Goal: Information Seeking & Learning: Compare options

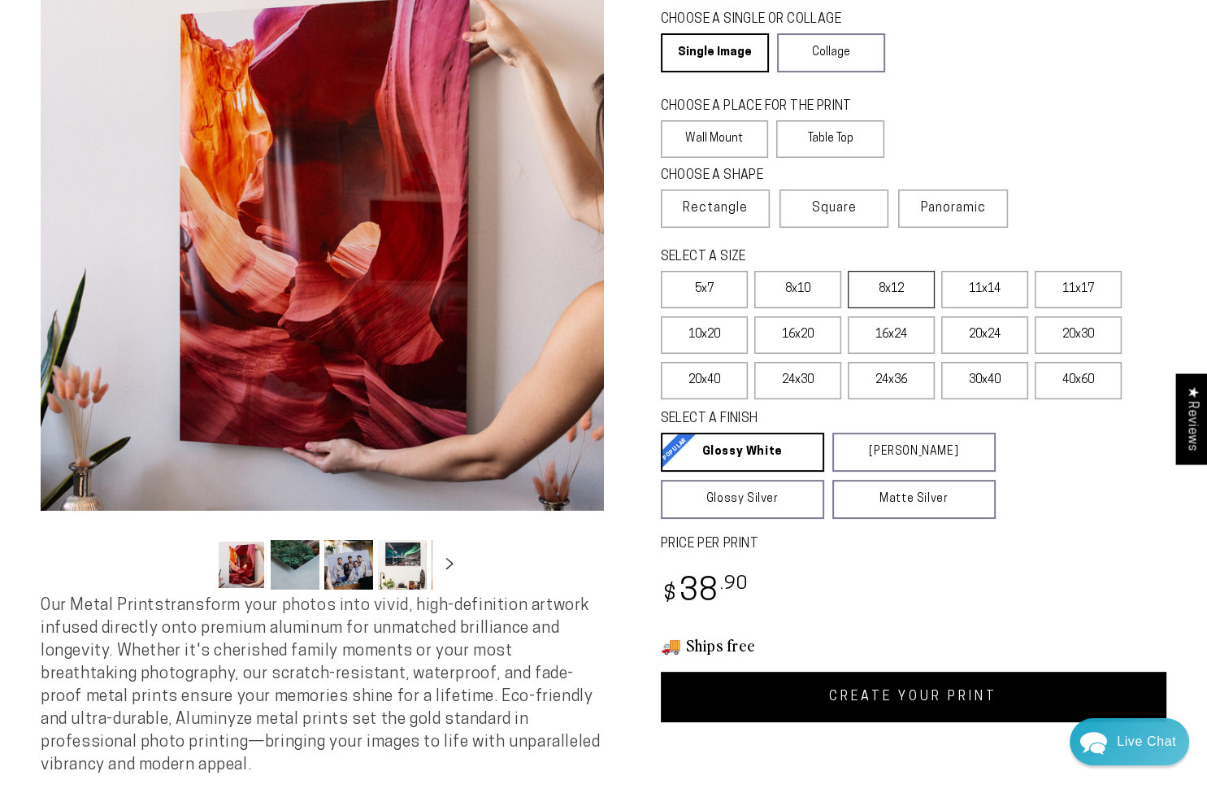
scroll to position [185, 0]
click at [883, 298] on label "8x12" at bounding box center [891, 289] width 87 height 37
click at [811, 137] on label "Table Top" at bounding box center [830, 138] width 108 height 37
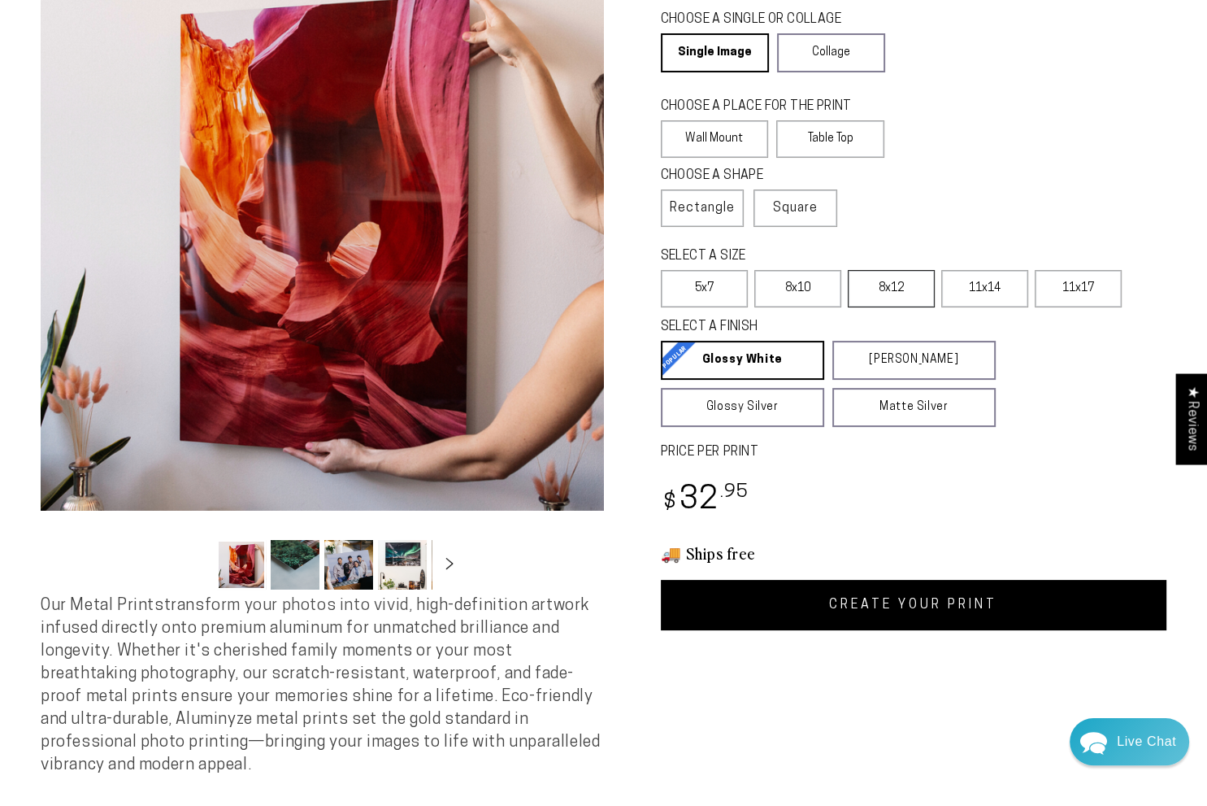
click at [899, 298] on label "8x12" at bounding box center [891, 288] width 87 height 37
click at [777, 289] on label "8x10" at bounding box center [797, 288] width 87 height 37
click at [704, 285] on label "5x7" at bounding box center [704, 288] width 87 height 37
click at [876, 285] on label "8x12" at bounding box center [891, 288] width 87 height 37
click at [1054, 305] on label "11x17" at bounding box center [1078, 288] width 87 height 37
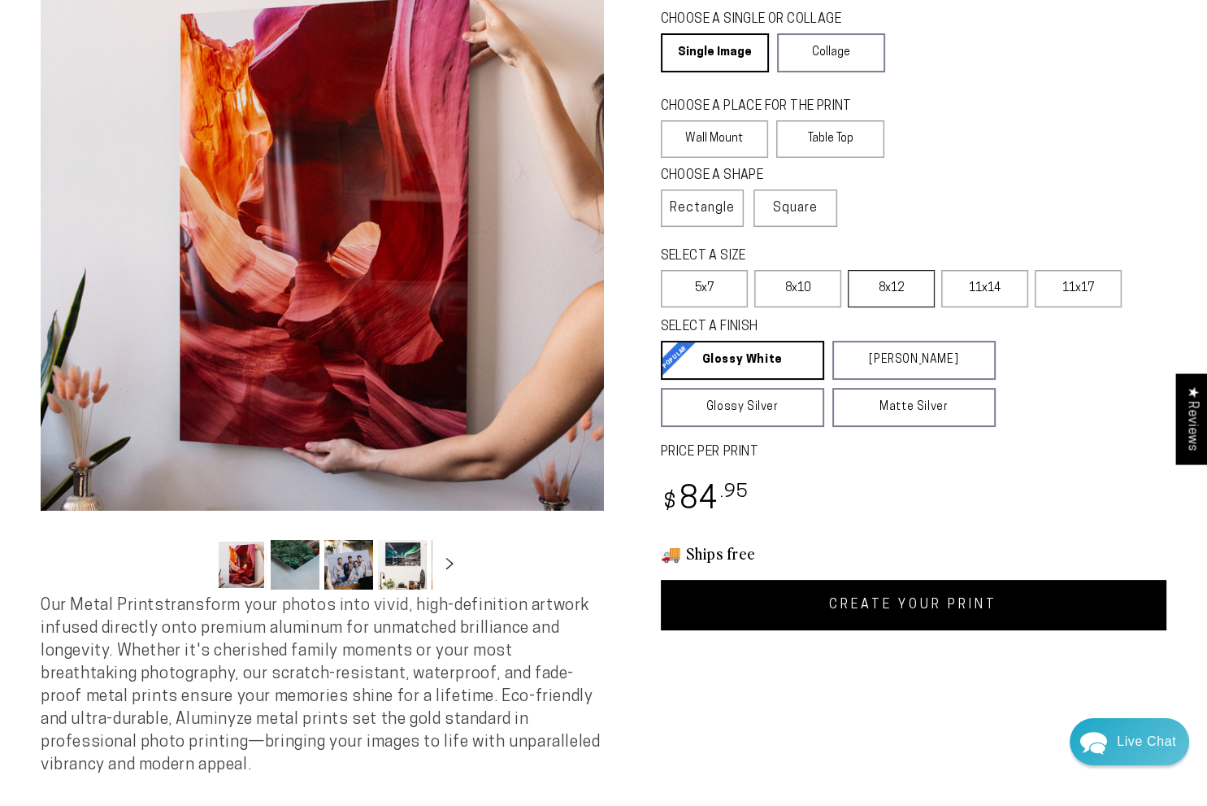
click at [888, 289] on label "8x12" at bounding box center [891, 288] width 87 height 37
click at [1059, 292] on label "11x17" at bounding box center [1078, 288] width 87 height 37
click at [988, 285] on label "11x14" at bounding box center [984, 288] width 87 height 37
click at [806, 298] on label "8x10" at bounding box center [797, 288] width 87 height 37
click at [902, 302] on label "8x12" at bounding box center [891, 288] width 87 height 37
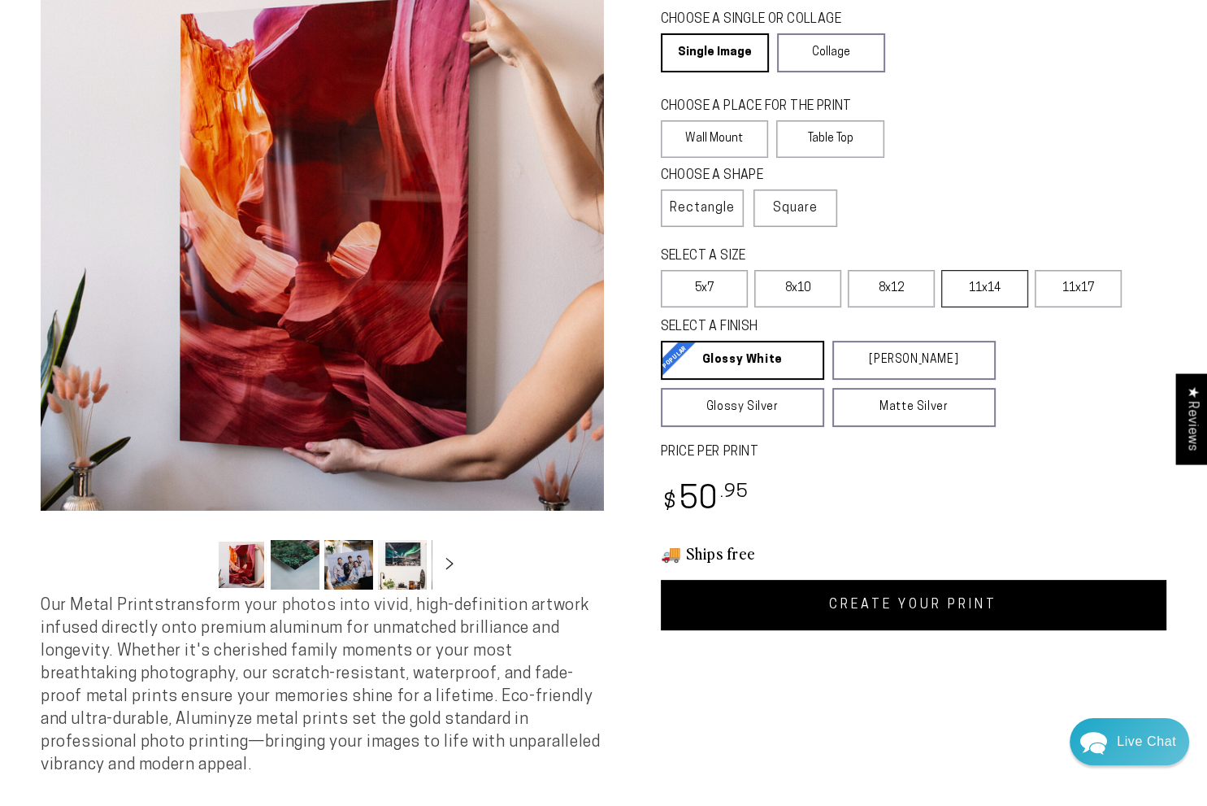
click at [994, 295] on label "11x14" at bounding box center [984, 288] width 87 height 37
click at [1066, 281] on label "11x17" at bounding box center [1078, 288] width 87 height 37
click at [997, 285] on label "11x14" at bounding box center [984, 288] width 87 height 37
click at [687, 120] on label "Wall Mount" at bounding box center [715, 138] width 108 height 37
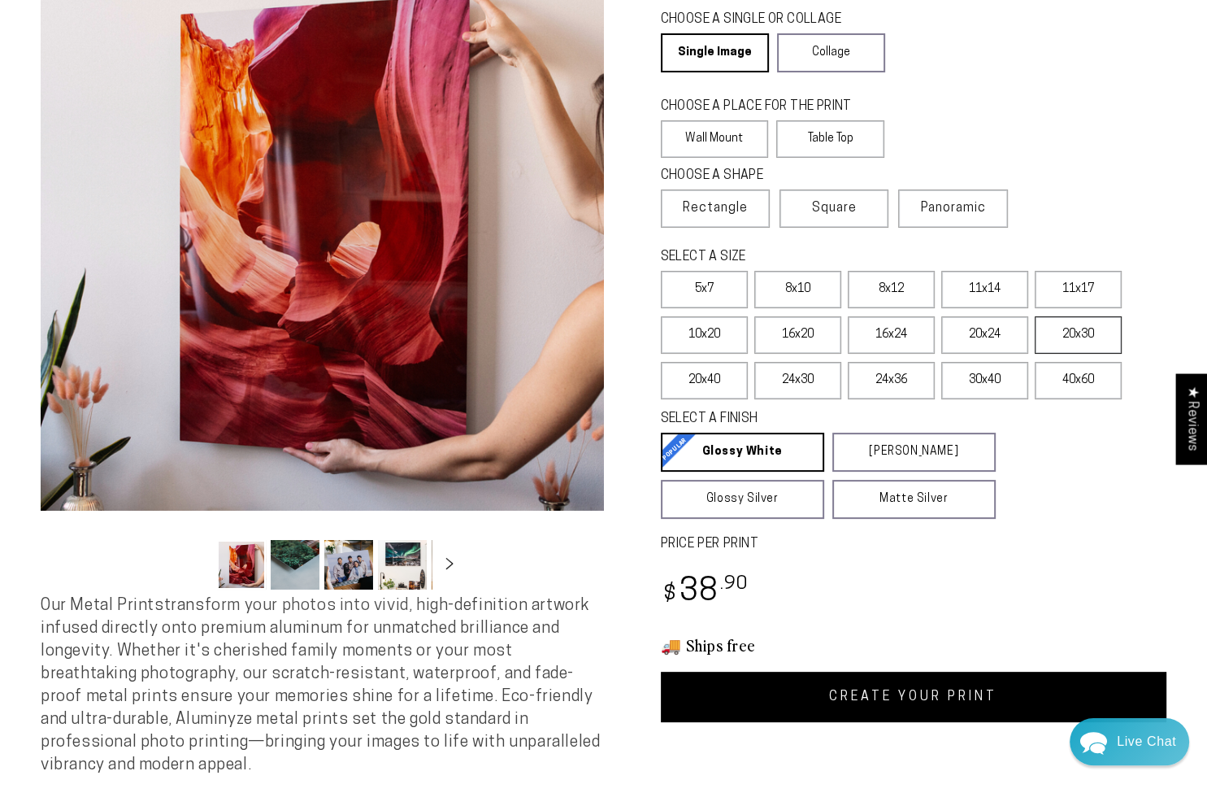
click at [1079, 337] on label "20x30" at bounding box center [1078, 334] width 87 height 37
click at [797, 337] on label "16x20" at bounding box center [797, 334] width 87 height 37
click at [889, 344] on label "16x24" at bounding box center [891, 334] width 87 height 37
click at [815, 343] on label "16x20" at bounding box center [797, 334] width 87 height 37
click at [889, 347] on label "16x24" at bounding box center [891, 334] width 87 height 37
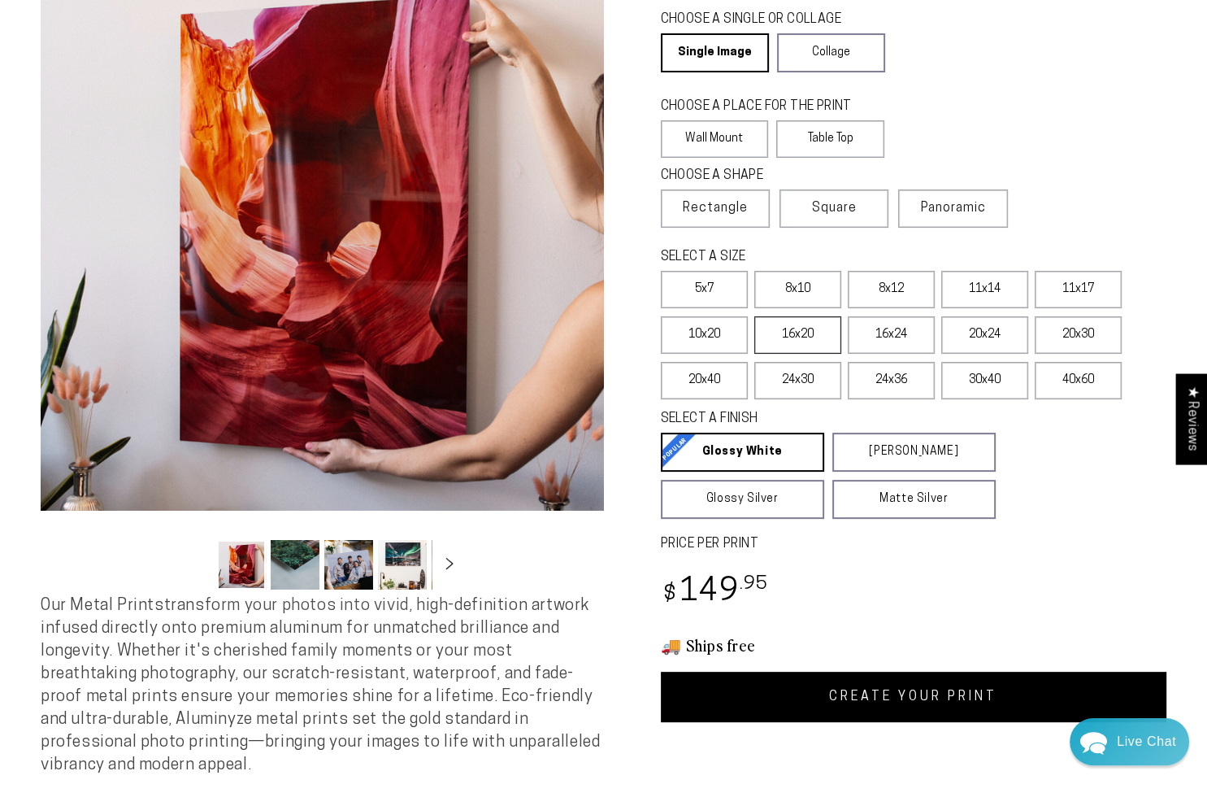
click at [827, 345] on label "16x20" at bounding box center [797, 334] width 87 height 37
click at [1064, 337] on label "20x30" at bounding box center [1078, 334] width 87 height 37
click at [793, 141] on label "Table Top" at bounding box center [830, 138] width 108 height 37
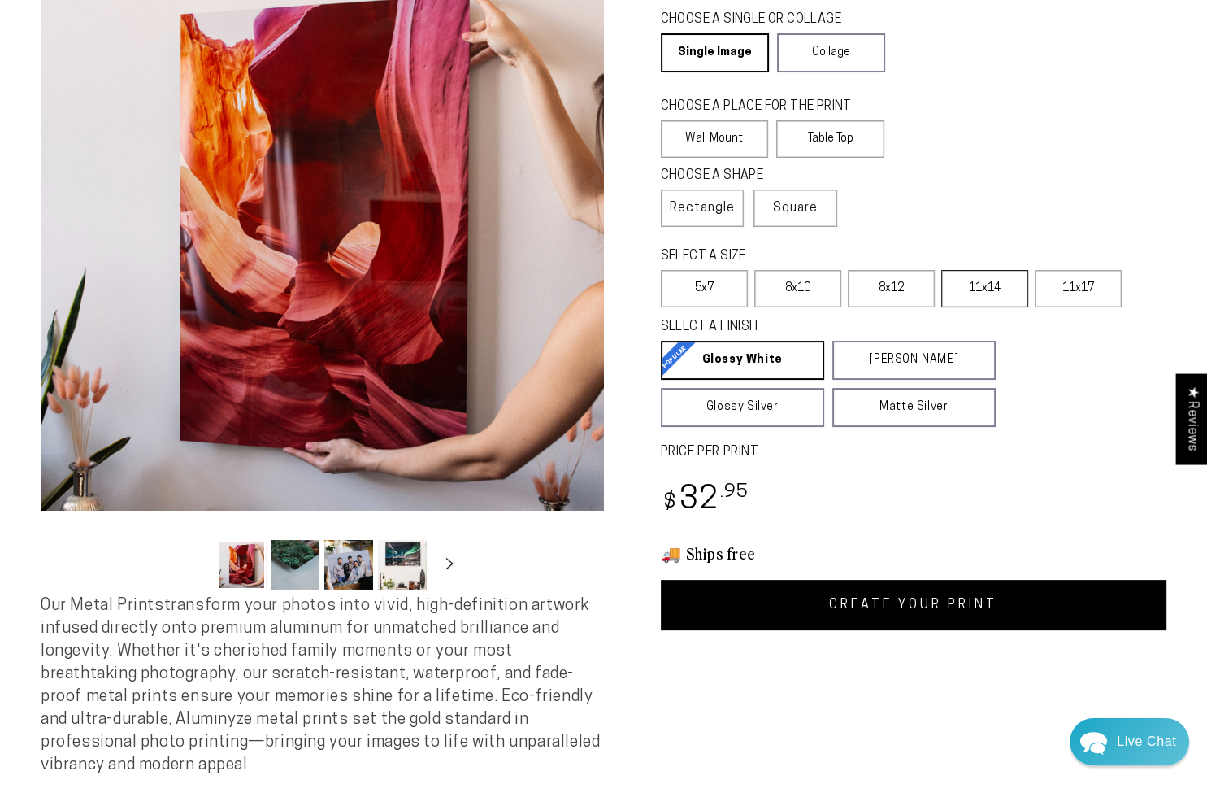
click at [965, 276] on label "11x14" at bounding box center [984, 288] width 87 height 37
